Goal: Information Seeking & Learning: Find specific fact

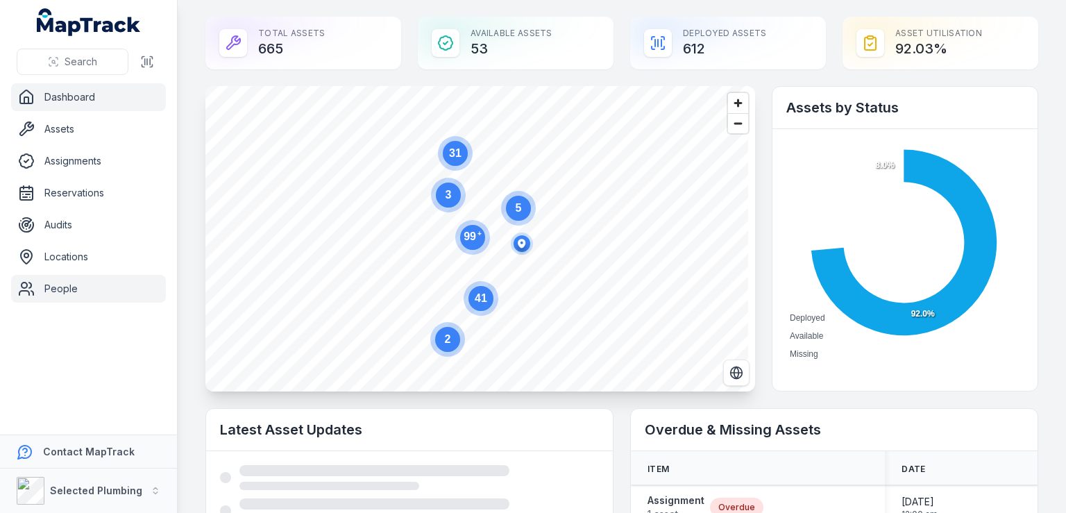
click at [53, 288] on link "People" at bounding box center [88, 289] width 155 height 28
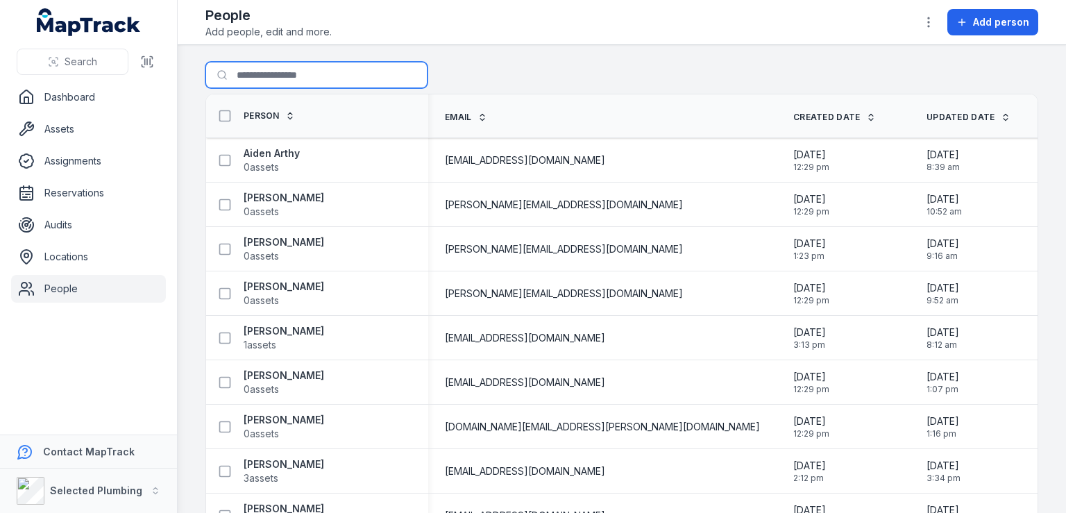
click at [256, 75] on input "Search for people" at bounding box center [316, 75] width 222 height 26
type input "****"
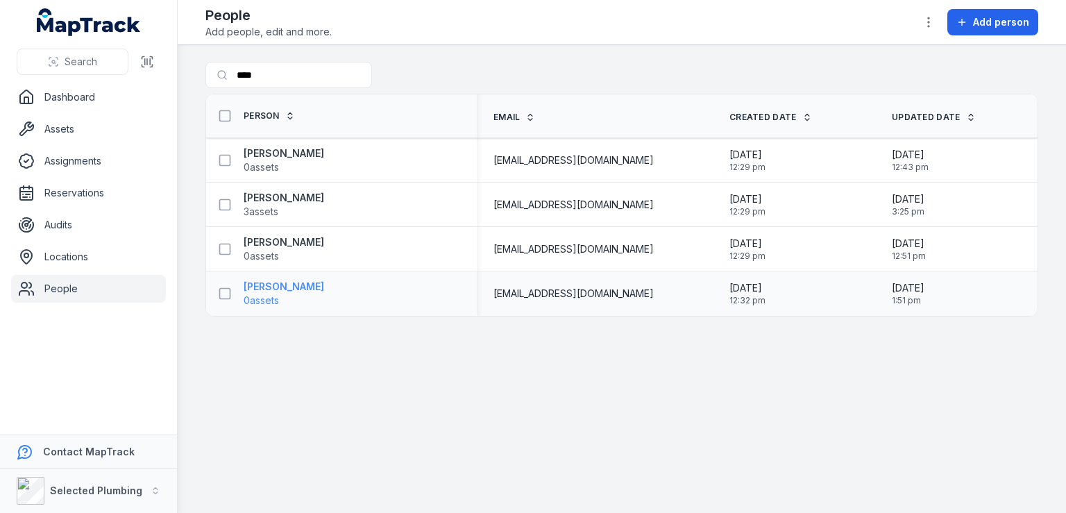
click at [303, 298] on span "0 assets" at bounding box center [284, 300] width 80 height 14
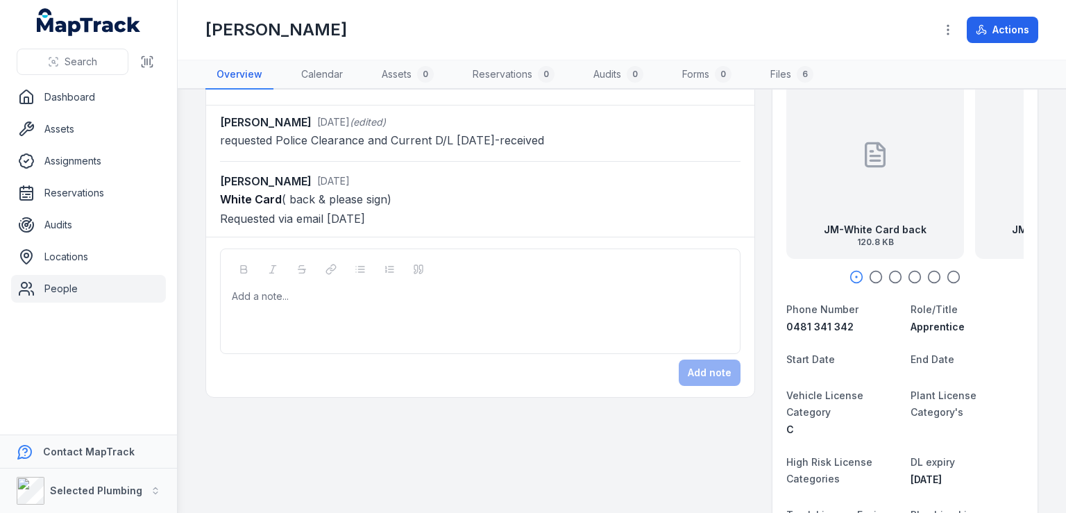
scroll to position [69, 0]
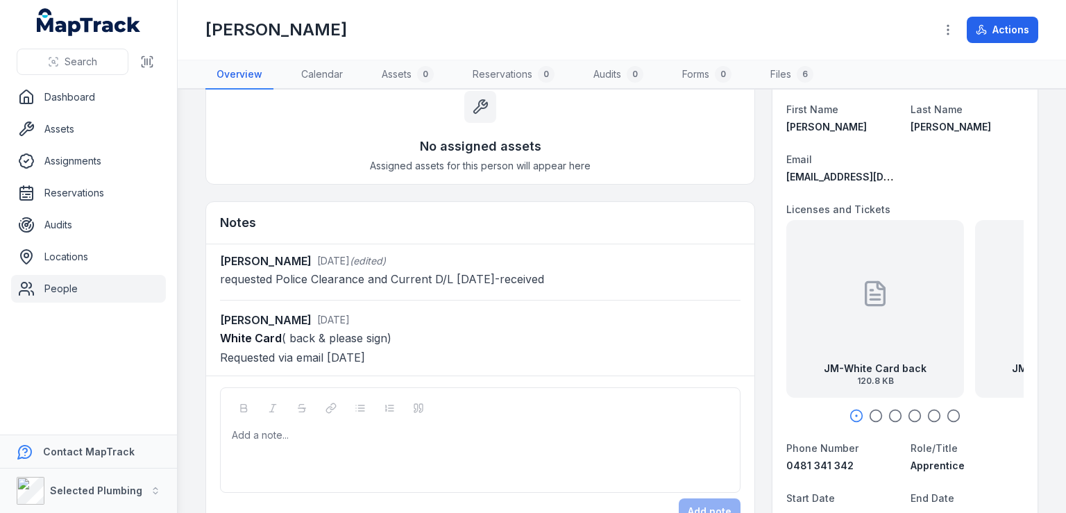
click at [869, 416] on icon "button" at bounding box center [876, 416] width 14 height 14
click at [888, 414] on icon "button" at bounding box center [895, 416] width 14 height 14
click at [908, 414] on icon "button" at bounding box center [915, 416] width 14 height 14
click at [927, 416] on icon "button" at bounding box center [934, 416] width 14 height 14
click at [946, 414] on icon "button" at bounding box center [953, 416] width 14 height 14
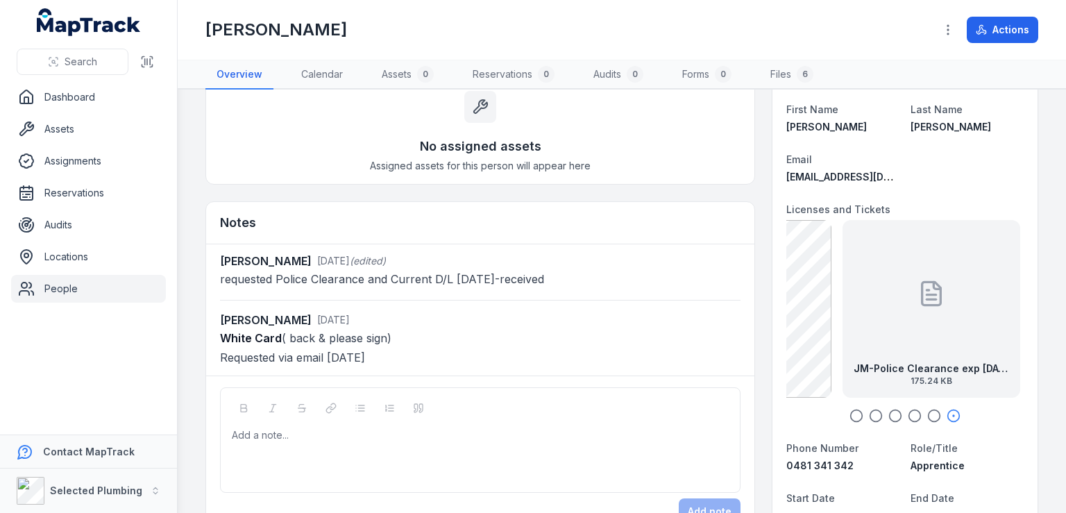
click at [908, 414] on icon "button" at bounding box center [915, 416] width 14 height 14
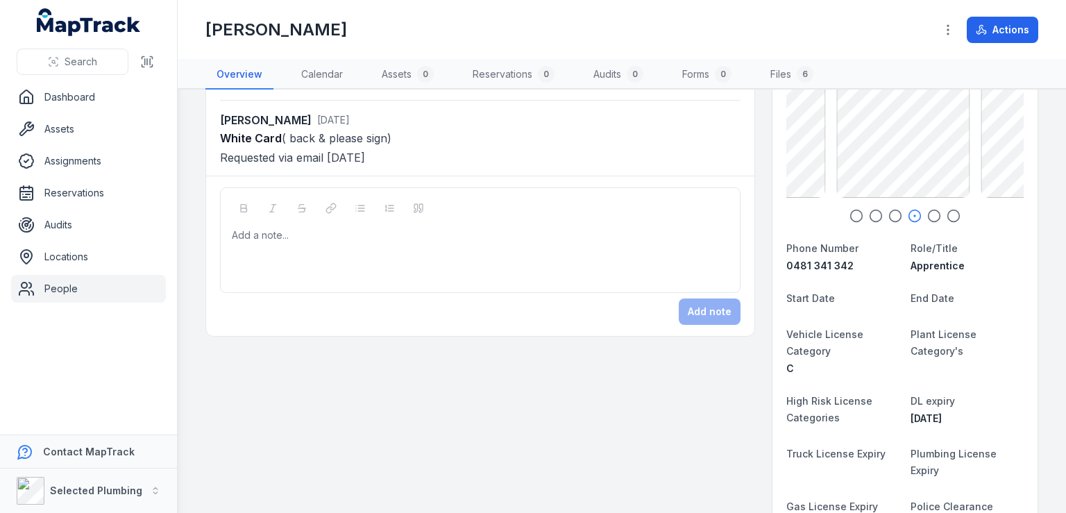
scroll to position [278, 0]
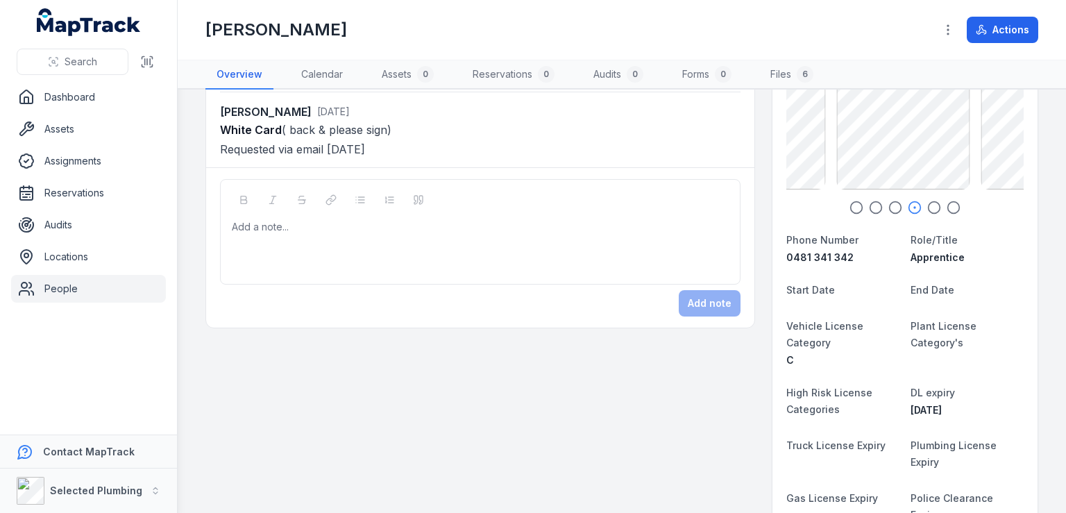
click at [927, 205] on icon "button" at bounding box center [934, 208] width 14 height 14
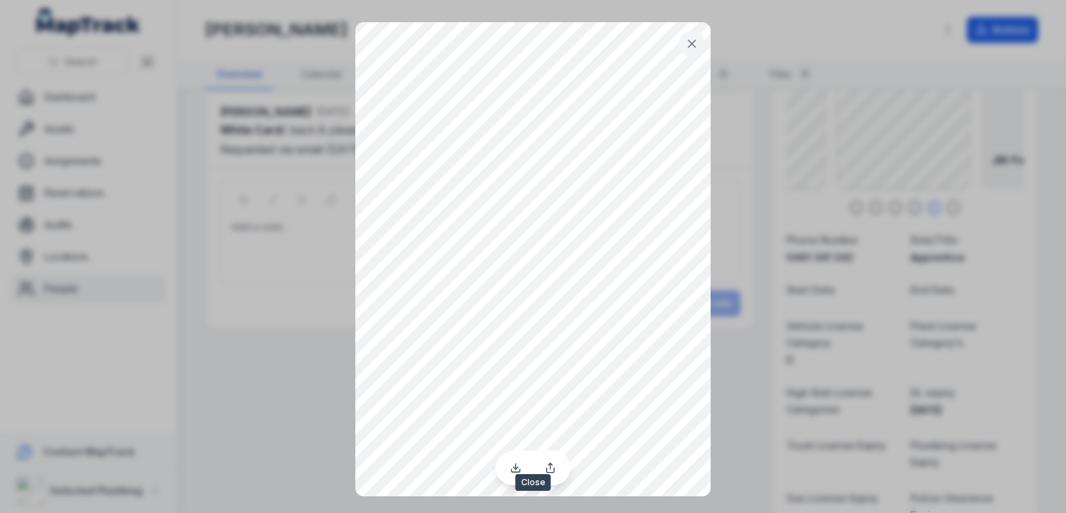
click at [693, 43] on icon at bounding box center [692, 44] width 14 height 14
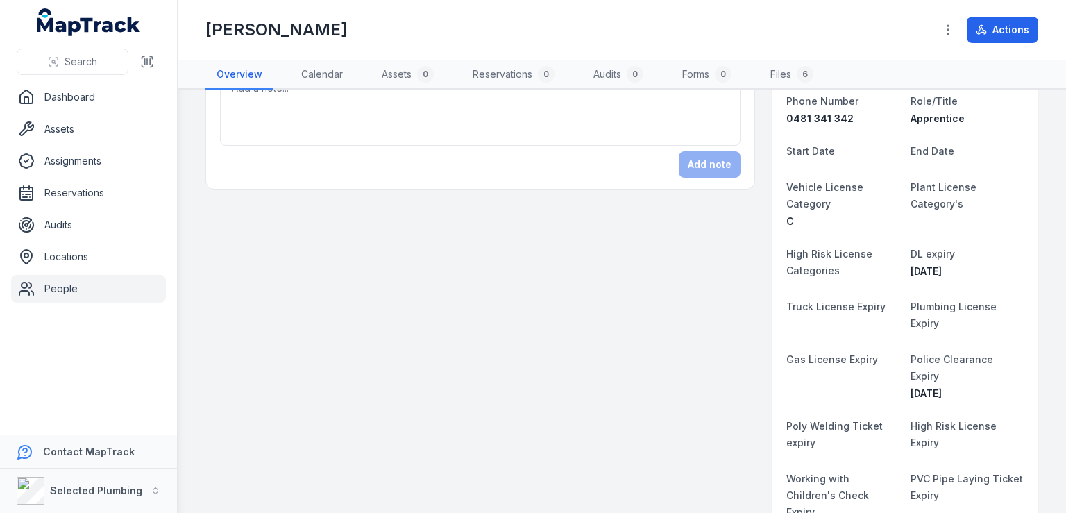
scroll to position [347, 0]
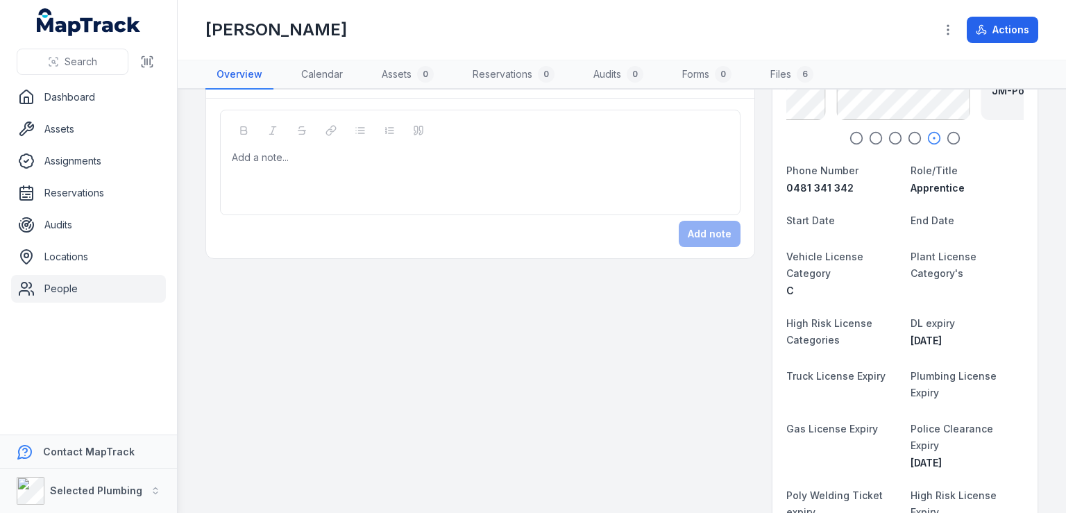
click at [60, 286] on link "People" at bounding box center [88, 289] width 155 height 28
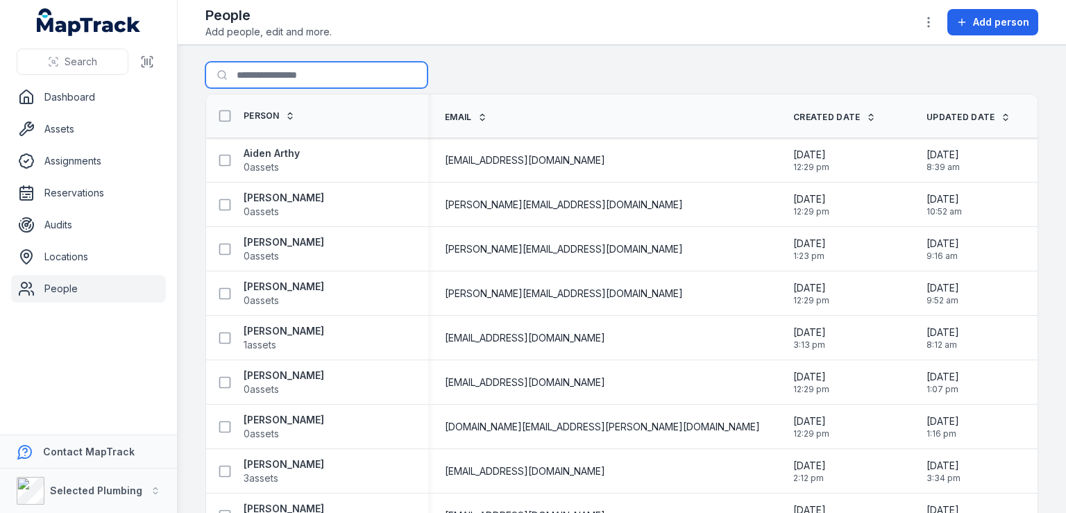
click at [278, 69] on input "Search for people" at bounding box center [316, 75] width 222 height 26
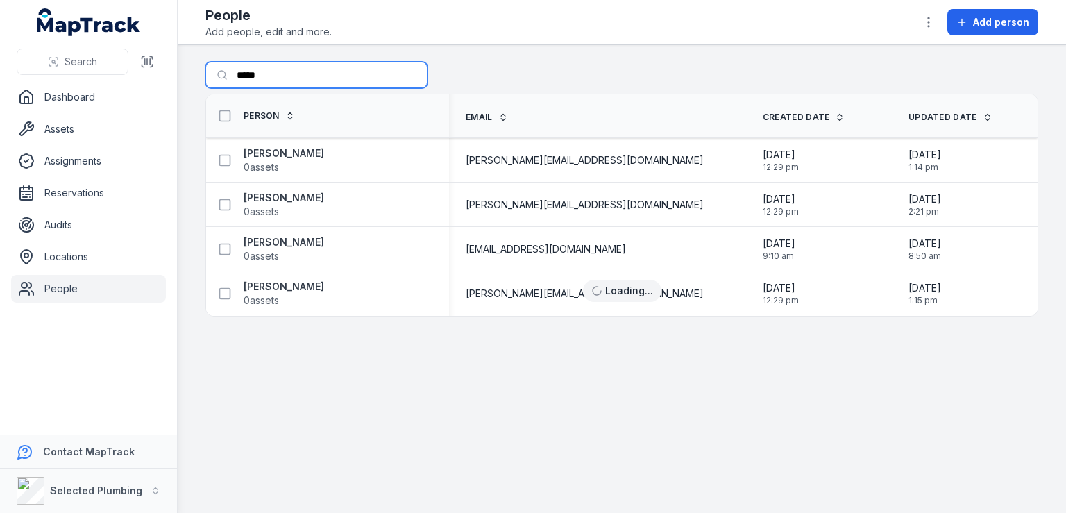
type input "*****"
click at [306, 242] on div "[PERSON_NAME] 0 assets" at bounding box center [322, 249] width 221 height 28
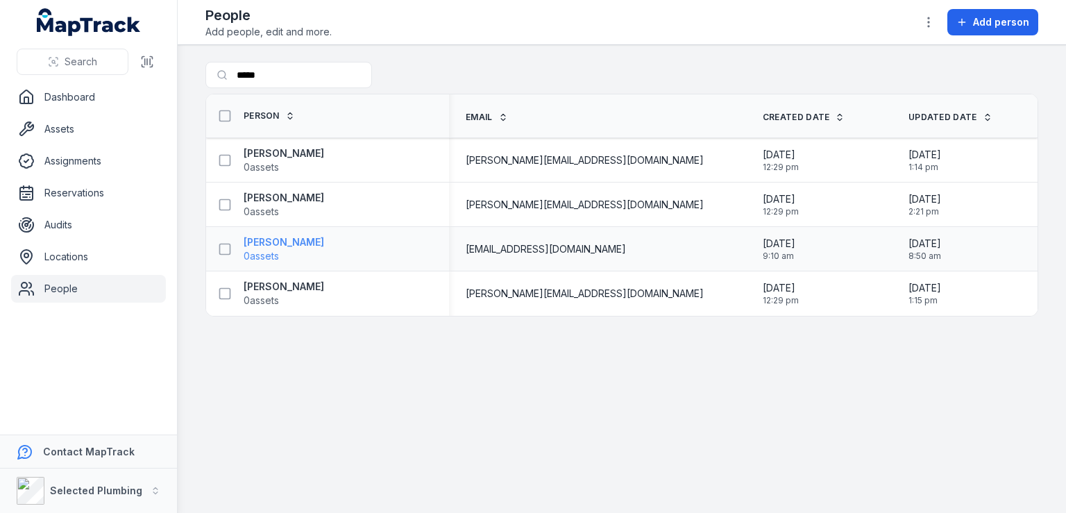
click at [276, 242] on strong "[PERSON_NAME]" at bounding box center [284, 242] width 80 height 14
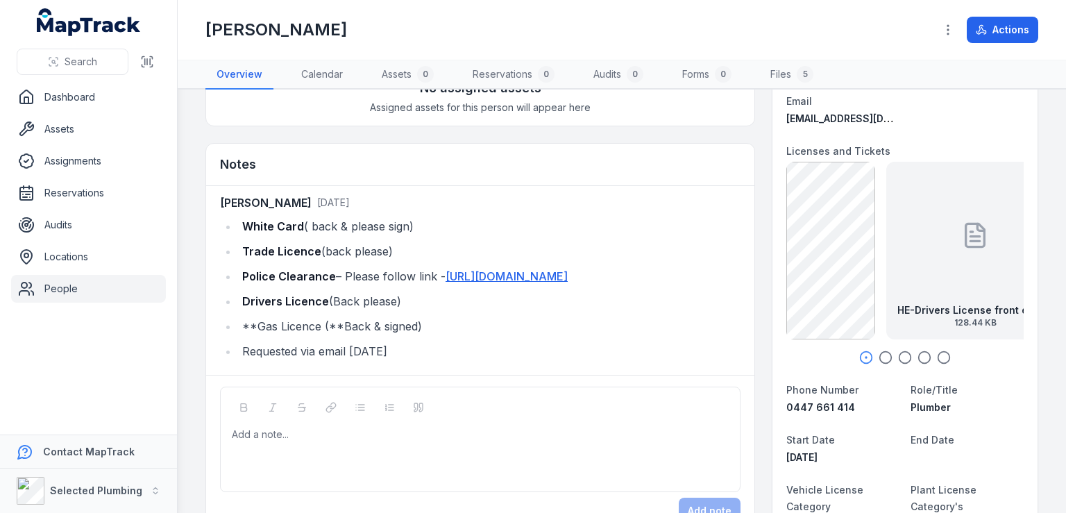
scroll to position [208, 0]
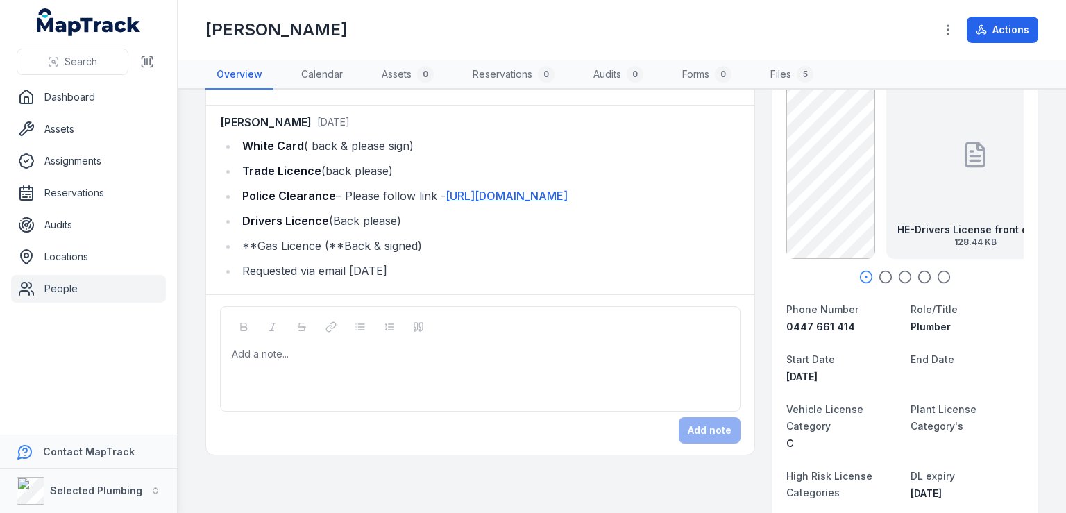
click at [878, 275] on icon "button" at bounding box center [885, 277] width 14 height 14
click at [917, 188] on div "HE-Drivers License front exp [DATE] 128.44 KB" at bounding box center [904, 170] width 178 height 178
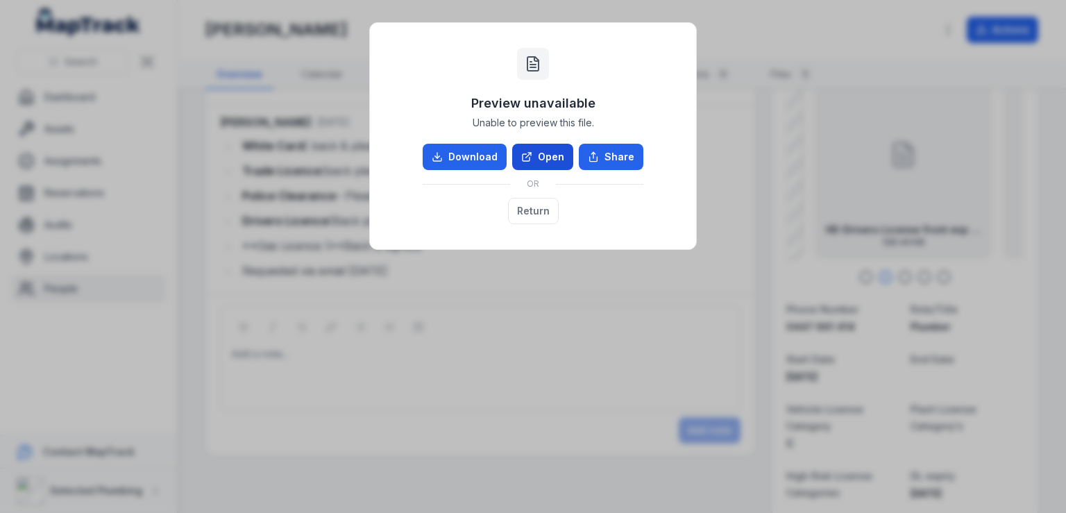
click at [552, 160] on link "Open" at bounding box center [542, 157] width 61 height 26
click at [529, 205] on button "Return" at bounding box center [533, 211] width 51 height 26
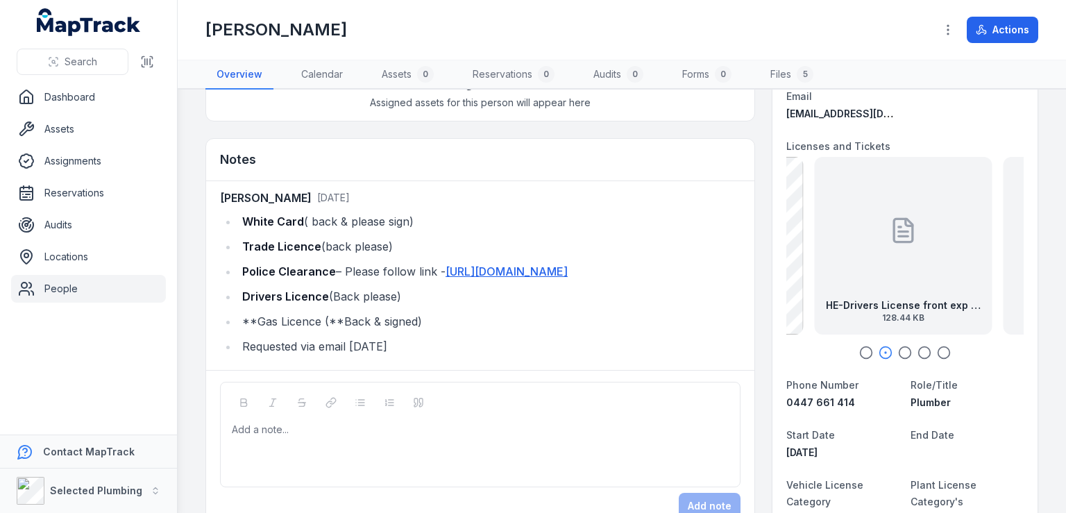
scroll to position [139, 0]
